Goal: Check status: Check status

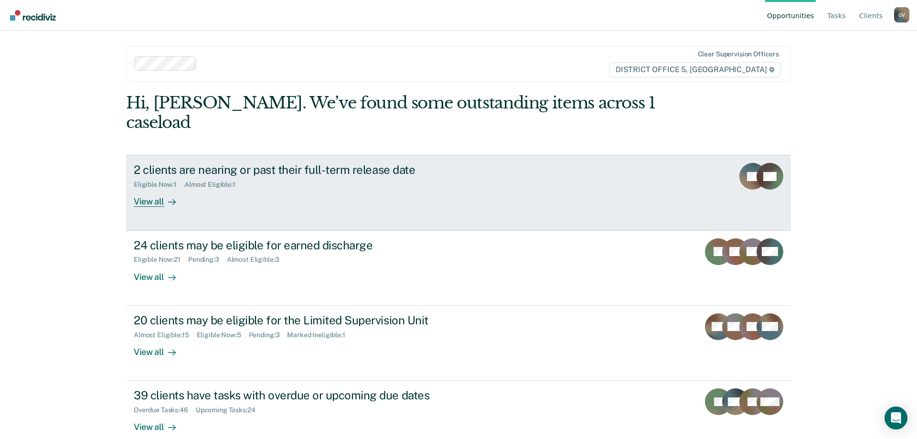
click at [150, 189] on div "View all" at bounding box center [161, 198] width 54 height 19
